Goal: Transaction & Acquisition: Purchase product/service

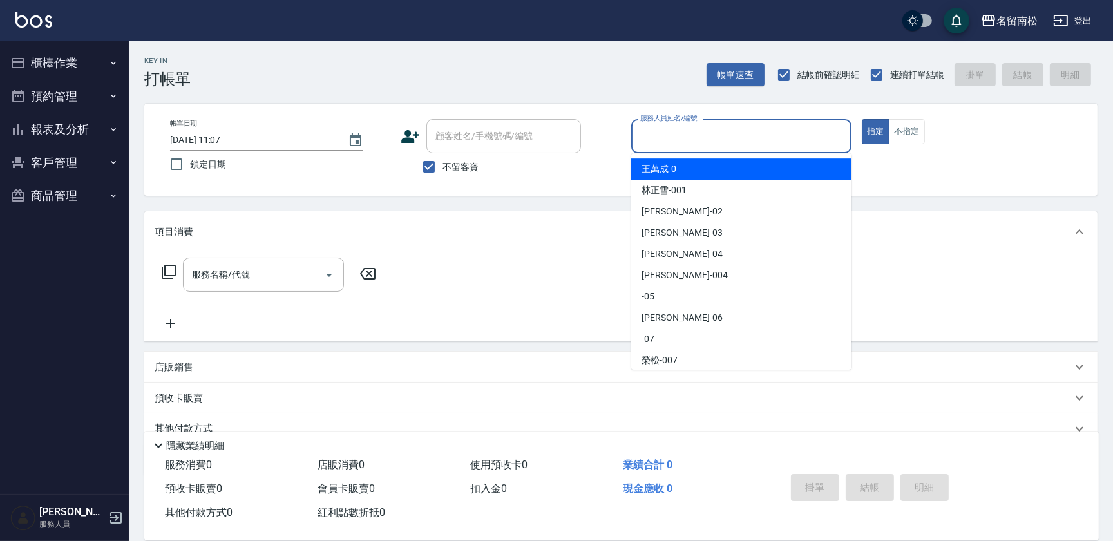
click at [709, 140] on input "服務人員姓名/編號" at bounding box center [741, 136] width 209 height 23
type input "55"
type button "true"
type input "[PERSON_NAME]-55"
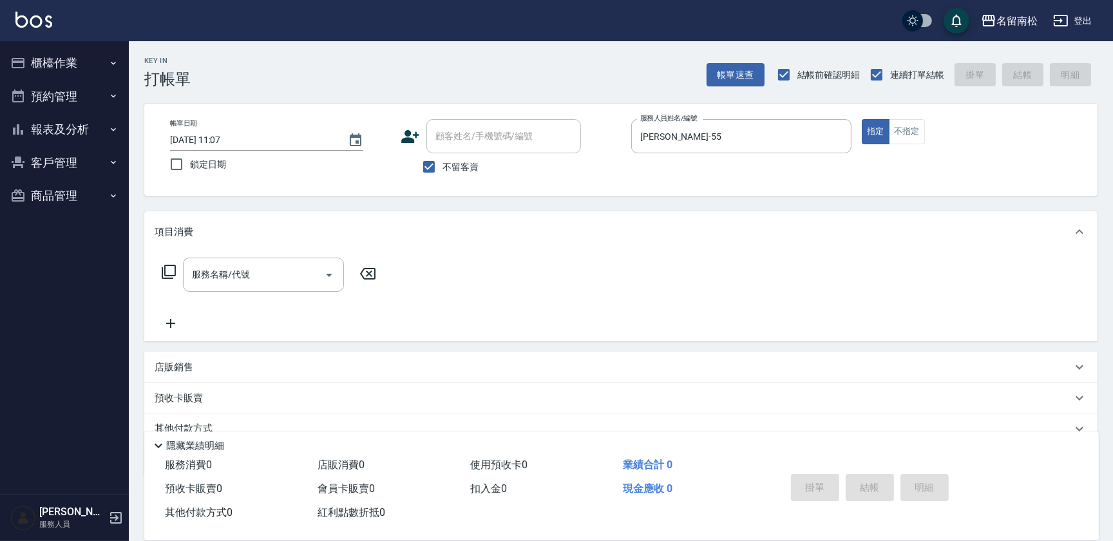
click at [169, 271] on icon at bounding box center [168, 271] width 15 height 15
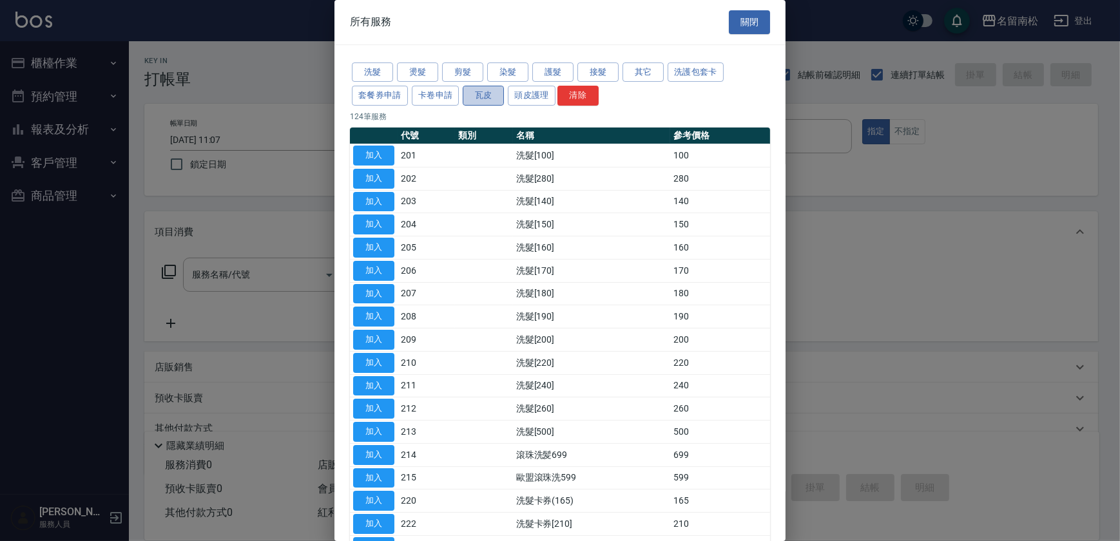
click at [479, 95] on button "瓦皮" at bounding box center [483, 96] width 41 height 20
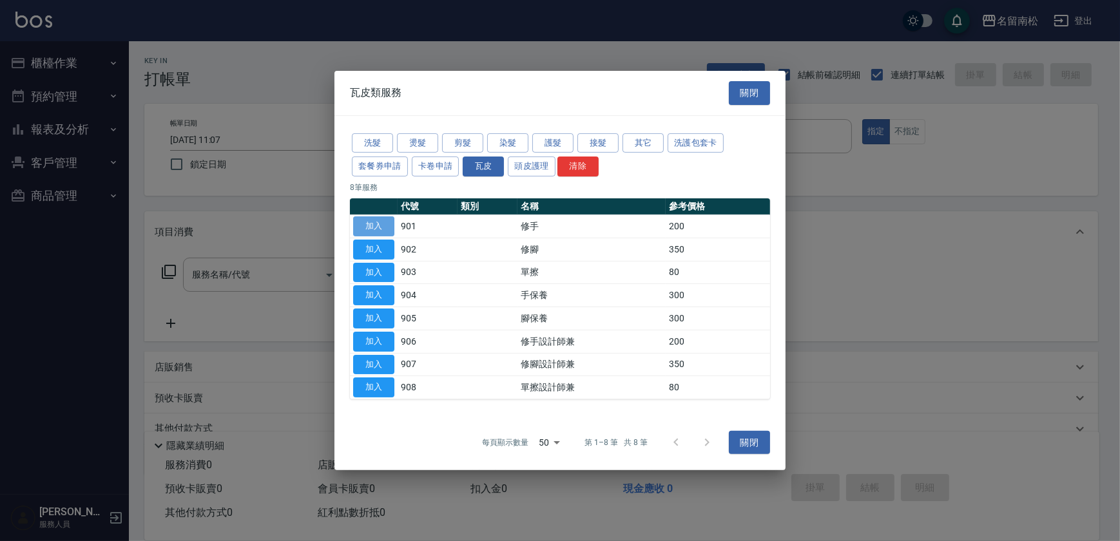
click at [374, 222] on button "加入" at bounding box center [373, 227] width 41 height 20
type input "修手(901)"
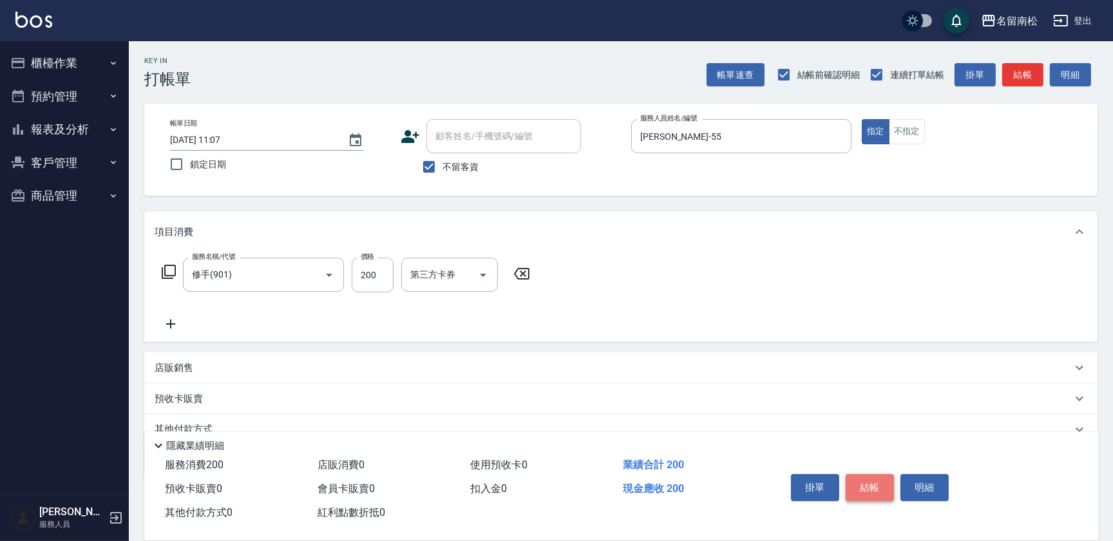
click at [876, 486] on button "結帳" at bounding box center [870, 487] width 48 height 27
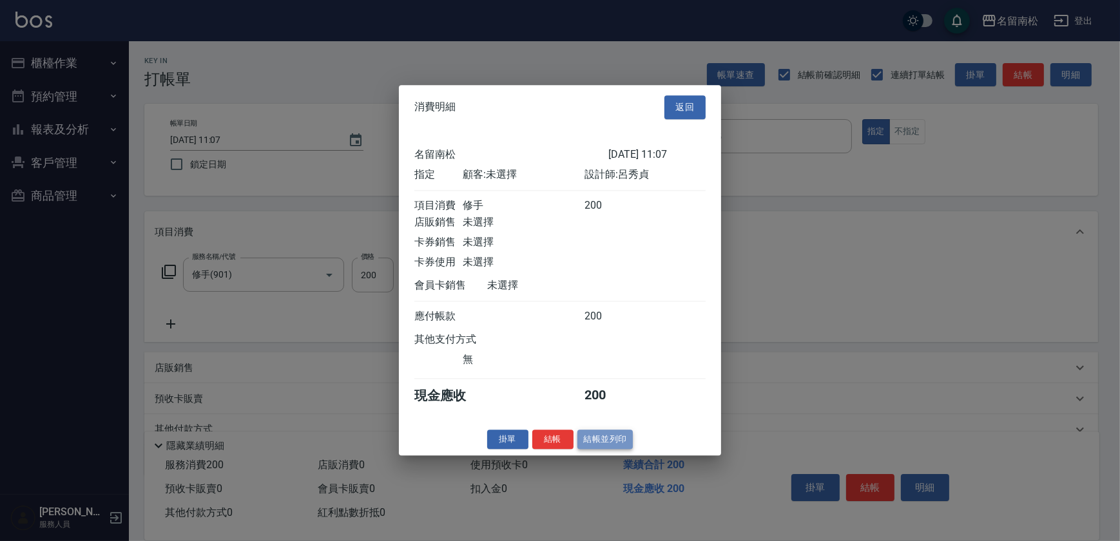
click at [601, 439] on button "結帳並列印" at bounding box center [605, 440] width 56 height 20
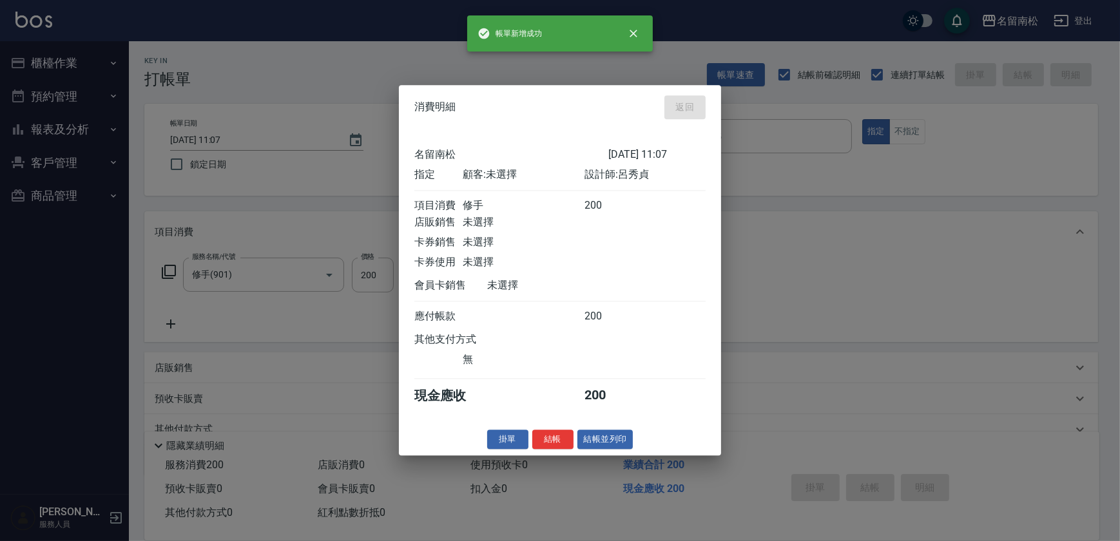
type input "[DATE] 11:08"
